Goal: Find specific page/section: Find specific page/section

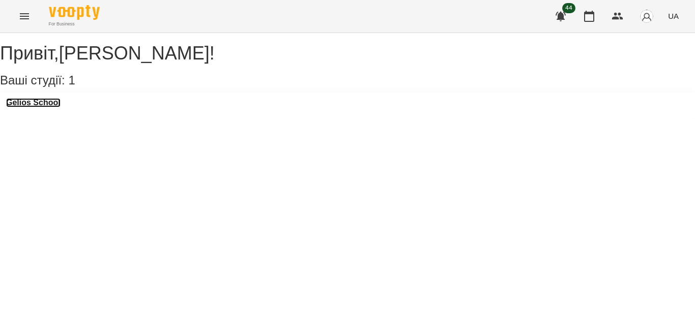
click at [48, 107] on h3 "Gelios School" at bounding box center [33, 102] width 54 height 9
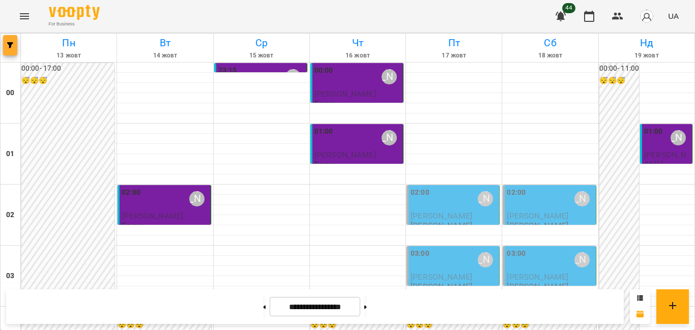
click at [8, 43] on icon "button" at bounding box center [10, 45] width 6 height 6
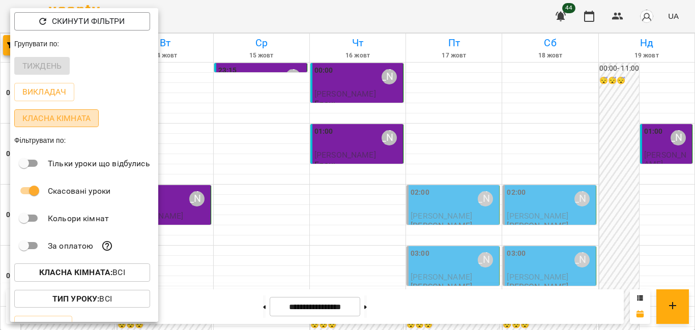
click at [62, 120] on p "Класна кімната" at bounding box center [56, 118] width 68 height 12
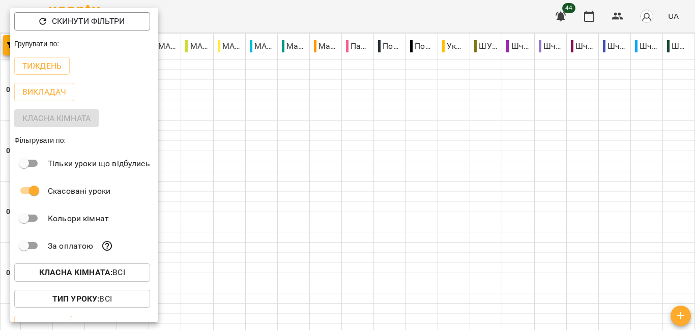
click at [498, 93] on div at bounding box center [347, 165] width 695 height 330
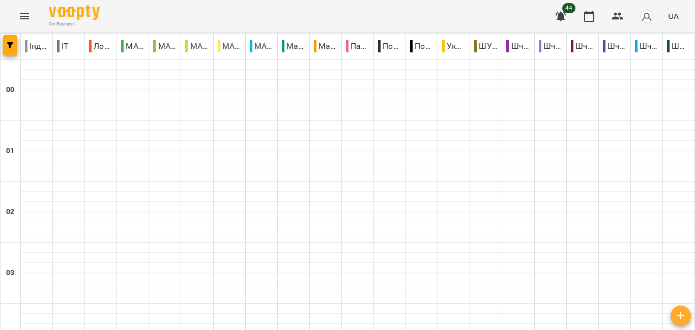
scroll to position [1067, 0]
click at [24, 16] on icon "Menu" at bounding box center [24, 16] width 12 height 12
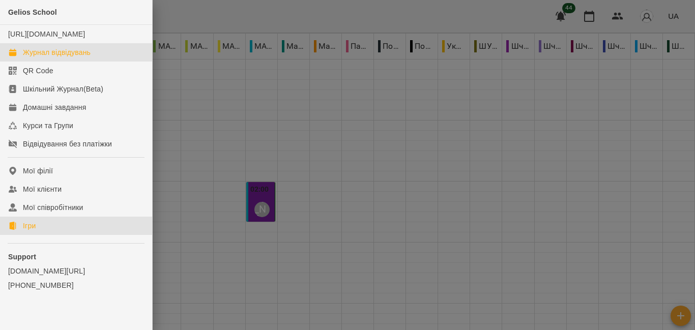
click at [42, 233] on link "Ігри" at bounding box center [76, 226] width 152 height 18
